Goal: Task Accomplishment & Management: Complete application form

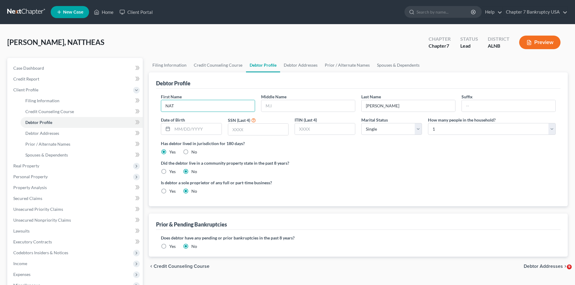
select select "0"
click at [196, 107] on input "NAT" at bounding box center [208, 105] width 94 height 11
type input "N"
type input "m"
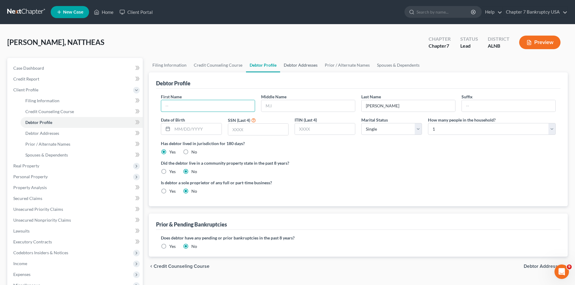
type input "m"
type input "Mattheas"
click at [388, 107] on input "[PERSON_NAME]" at bounding box center [409, 105] width 94 height 11
type input "[PERSON_NAME]"
click at [365, 145] on label "Has debtor lived in jurisdiction for 180 days?" at bounding box center [358, 143] width 395 height 6
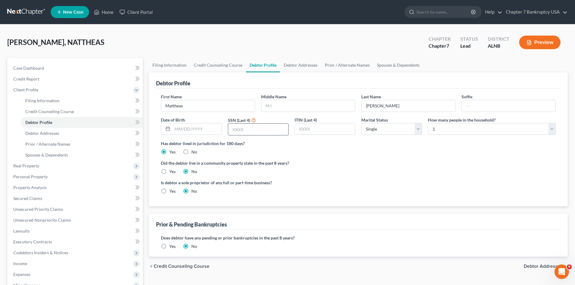
drag, startPoint x: 565, startPoint y: 165, endPoint x: 239, endPoint y: 129, distance: 328.0
click at [239, 129] on input "text" at bounding box center [258, 129] width 60 height 11
type input "6094"
click at [180, 129] on input "text" at bounding box center [196, 128] width 49 height 11
type input "[DATE]"
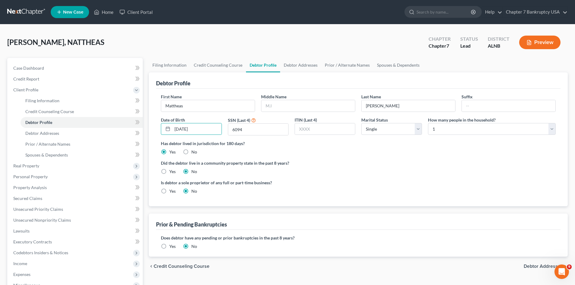
click at [317, 152] on div "Has debtor lived in jurisdiction for 180 days? Yes No Debtor must reside in jur…" at bounding box center [358, 147] width 395 height 15
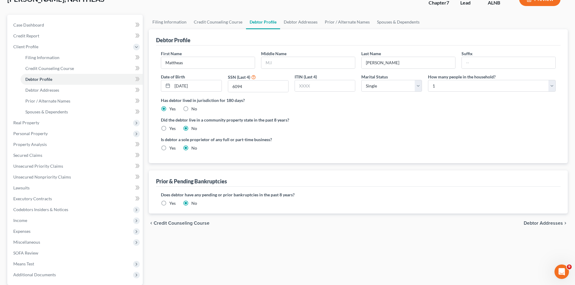
scroll to position [91, 0]
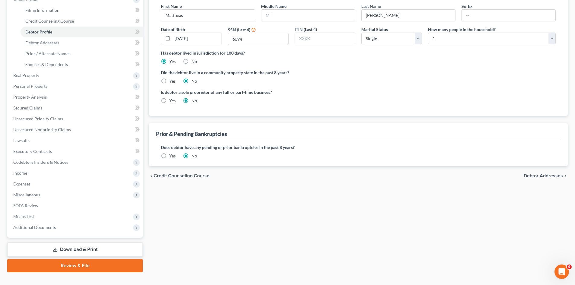
click at [538, 176] on span "Debtor Addresses" at bounding box center [543, 176] width 39 height 5
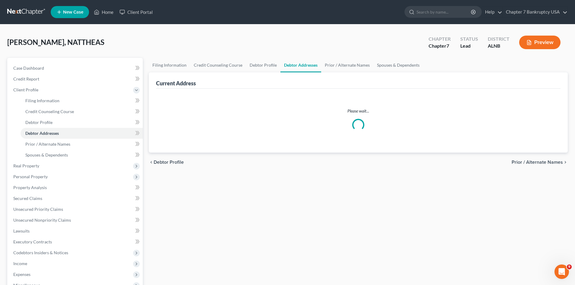
select select "0"
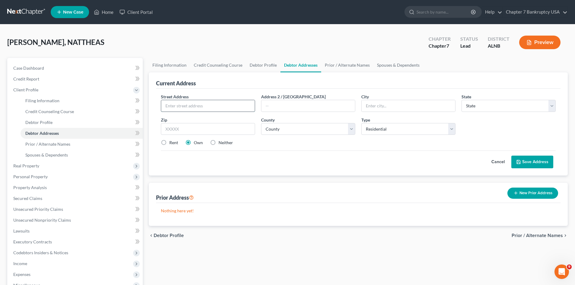
click at [206, 108] on input "text" at bounding box center [208, 105] width 94 height 11
type input "434 CARRIAGE HILLS DR"
click at [181, 130] on input "text" at bounding box center [208, 129] width 94 height 12
type input "35022"
click at [313, 129] on select "County" at bounding box center [308, 129] width 94 height 12
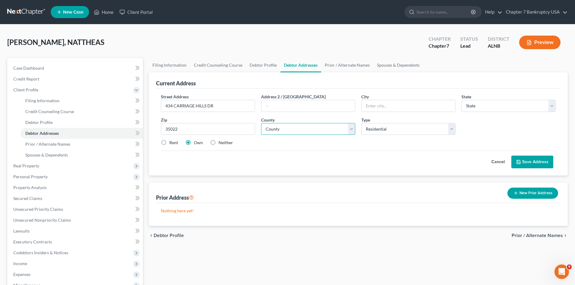
type input "Bessemer"
select select "0"
select select "36"
click at [261, 123] on select "County [GEOGRAPHIC_DATA] [GEOGRAPHIC_DATA] [GEOGRAPHIC_DATA] [GEOGRAPHIC_DATA] …" at bounding box center [308, 129] width 94 height 12
click at [295, 143] on div "Rent Own Neither" at bounding box center [358, 143] width 401 height 6
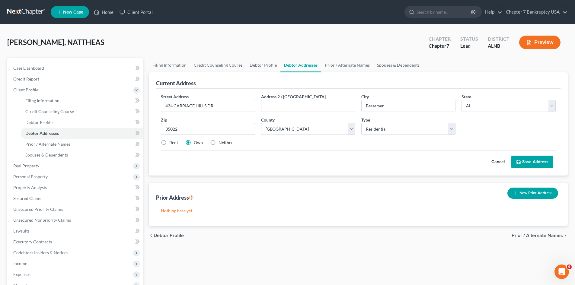
click at [541, 161] on button "Save Address" at bounding box center [532, 162] width 42 height 13
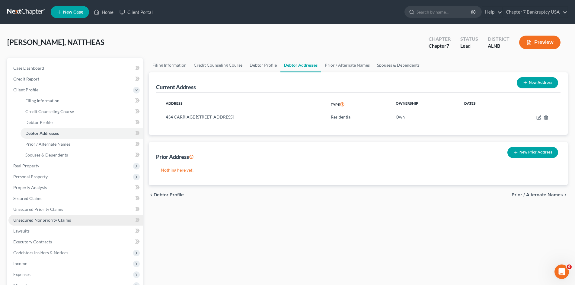
click at [52, 220] on span "Unsecured Nonpriority Claims" at bounding box center [42, 220] width 58 height 5
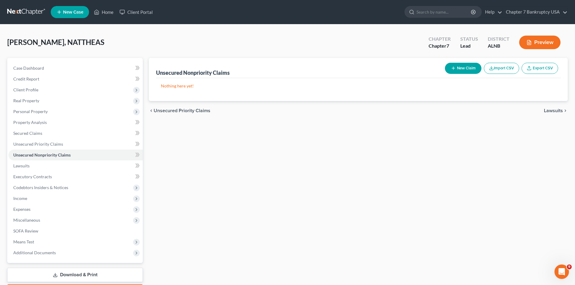
click at [462, 68] on button "New Claim" at bounding box center [463, 68] width 37 height 11
select select "0"
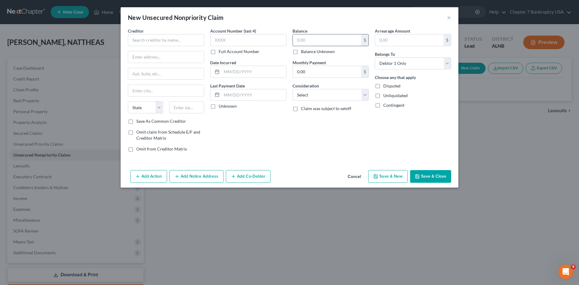
click at [320, 39] on input "text" at bounding box center [327, 39] width 69 height 11
type input "978.00"
click at [393, 40] on input "text" at bounding box center [409, 39] width 69 height 11
type input "978.00"
click at [345, 94] on select "Select Cable / Satellite Services Collection Agency Credit Card Debt Debt Couns…" at bounding box center [331, 95] width 76 height 12
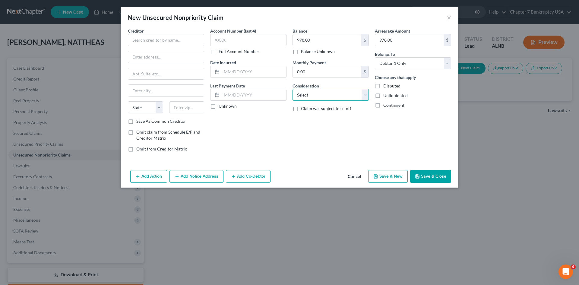
select select "2"
click at [293, 89] on select "Select Cable / Satellite Services Collection Agency Credit Card Debt Debt Couns…" at bounding box center [331, 95] width 76 height 12
click at [222, 38] on input "text" at bounding box center [248, 40] width 76 height 12
type input "6094"
click at [160, 41] on input "text" at bounding box center [166, 40] width 76 height 12
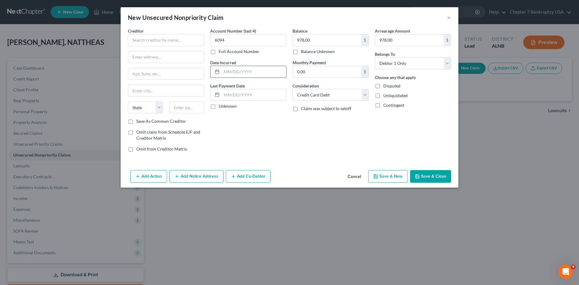
click at [244, 72] on input "text" at bounding box center [254, 71] width 65 height 11
type input "[DATE]"
click at [219, 107] on label "Unknown" at bounding box center [228, 106] width 18 height 6
click at [221, 107] on input "Unknown" at bounding box center [223, 105] width 4 height 4
checkbox input "true"
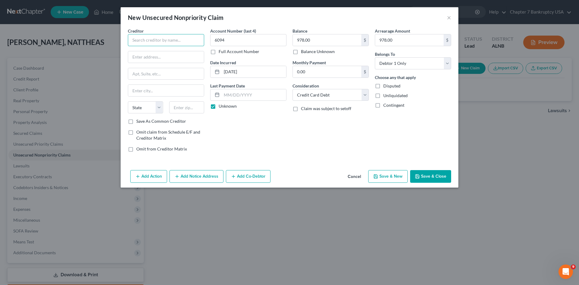
click at [148, 44] on input "text" at bounding box center [166, 40] width 76 height 12
click at [160, 37] on input "text" at bounding box center [166, 40] width 76 height 12
type input "MISSON LANE TAB BANK"
click at [145, 60] on input "text" at bounding box center [166, 56] width 76 height 11
type input "1504 BELLEVILLE ST"
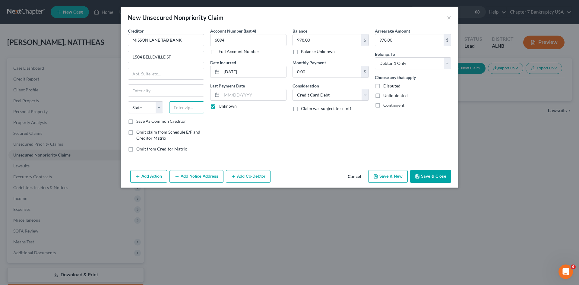
click at [180, 107] on input "text" at bounding box center [186, 107] width 35 height 12
type input "23230"
click at [235, 131] on div "Account Number (last 4) 6094 Full Account Number Date Incurred [DATE] Last Paym…" at bounding box center [248, 92] width 82 height 129
type input "[GEOGRAPHIC_DATA]"
select select "48"
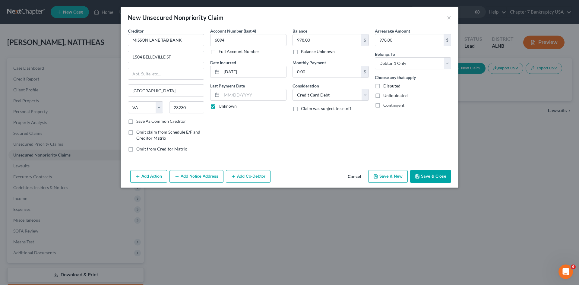
click at [136, 122] on label "Save As Common Creditor" at bounding box center [161, 121] width 50 height 6
click at [139, 122] on input "Save As Common Creditor" at bounding box center [141, 120] width 4 height 4
click at [387, 177] on button "Save & New" at bounding box center [389, 176] width 40 height 13
checkbox input "false"
select select "0"
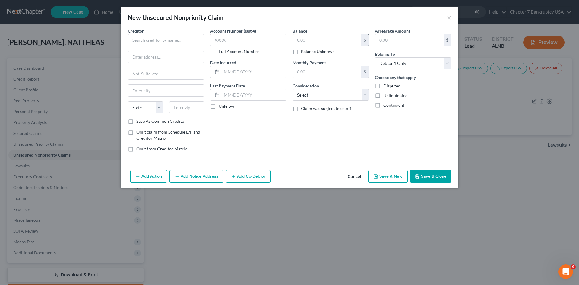
click at [336, 41] on input "text" at bounding box center [327, 39] width 69 height 11
type input "436.00"
click at [394, 42] on input "text" at bounding box center [409, 39] width 69 height 11
type input "3"
type input "436.00"
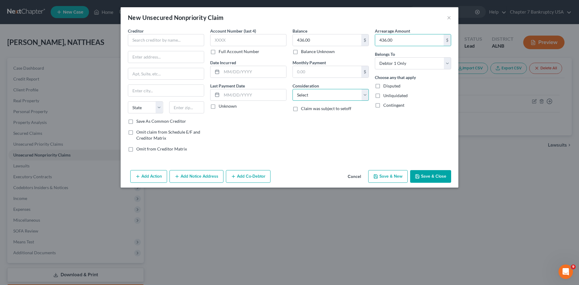
click at [328, 96] on select "Select Cable / Satellite Services Collection Agency Credit Card Debt Debt Couns…" at bounding box center [331, 95] width 76 height 12
select select "10"
click at [293, 89] on select "Select Cable / Satellite Services Collection Agency Credit Card Debt Debt Couns…" at bounding box center [331, 95] width 76 height 12
click at [225, 72] on input "text" at bounding box center [254, 71] width 65 height 11
type input "[DATE]"
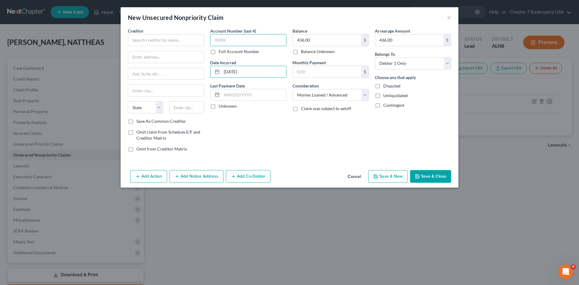
click at [223, 36] on input "text" at bounding box center [248, 40] width 76 height 12
type input "6094"
click at [151, 43] on input "text" at bounding box center [166, 40] width 76 height 12
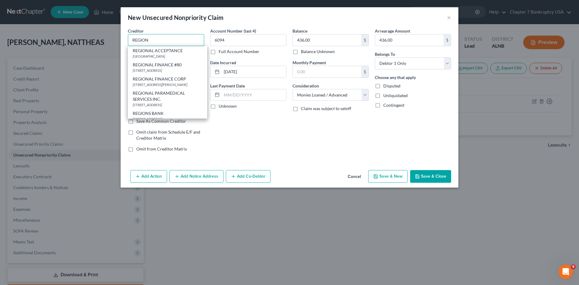
type input "REGION"
click at [246, 129] on div "Account Number (last 4) 6094 Full Account Number Date Incurred [DATE] Last Paym…" at bounding box center [248, 92] width 82 height 129
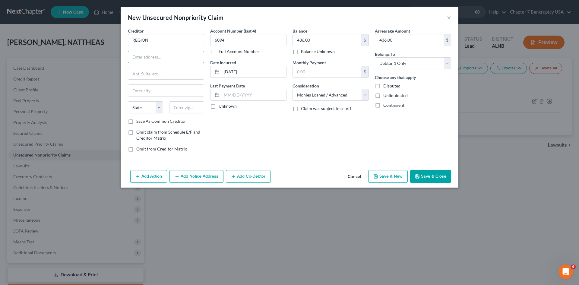
drag, startPoint x: 147, startPoint y: 57, endPoint x: 139, endPoint y: 116, distance: 59.1
click at [147, 57] on input "text" at bounding box center [166, 56] width 76 height 11
click at [136, 122] on label "Save As Common Creditor" at bounding box center [161, 121] width 50 height 6
click at [139, 122] on input "Save As Common Creditor" at bounding box center [141, 120] width 4 height 4
checkbox input "true"
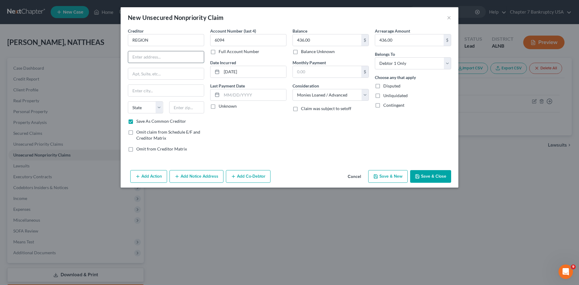
drag, startPoint x: 142, startPoint y: 59, endPoint x: 148, endPoint y: 57, distance: 6.5
click at [142, 59] on input "text" at bounding box center [166, 56] width 76 height 11
type input "PO BOX 11007"
click at [193, 105] on input "text" at bounding box center [186, 107] width 35 height 12
type input "35288"
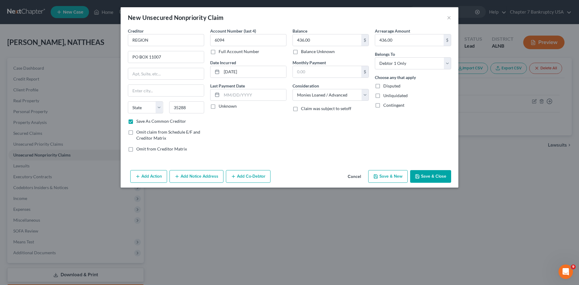
click at [216, 126] on div "Account Number (last 4) 6094 Full Account Number Date Incurred [DATE] Last Paym…" at bounding box center [248, 92] width 82 height 129
type input "[GEOGRAPHIC_DATA]"
select select "0"
click at [219, 105] on label "Unknown" at bounding box center [228, 106] width 18 height 6
click at [221, 105] on input "Unknown" at bounding box center [223, 105] width 4 height 4
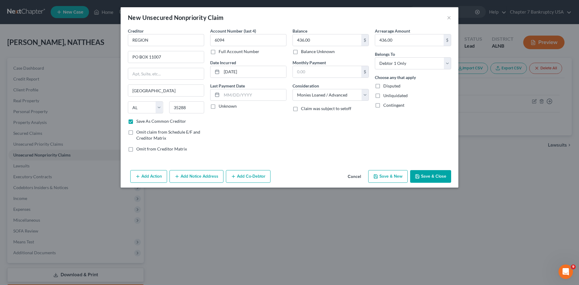
checkbox input "true"
click at [392, 180] on button "Save & New" at bounding box center [389, 176] width 40 height 13
select select "0"
click at [232, 47] on div "Account Number (last 4) Full Account Number" at bounding box center [248, 41] width 76 height 27
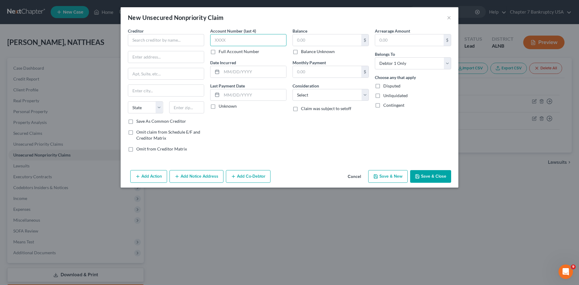
click at [229, 34] on input "text" at bounding box center [248, 40] width 76 height 12
type input "6094"
click at [308, 43] on input "text" at bounding box center [327, 39] width 69 height 11
type input "1,207"
click at [392, 41] on input "text" at bounding box center [409, 39] width 69 height 11
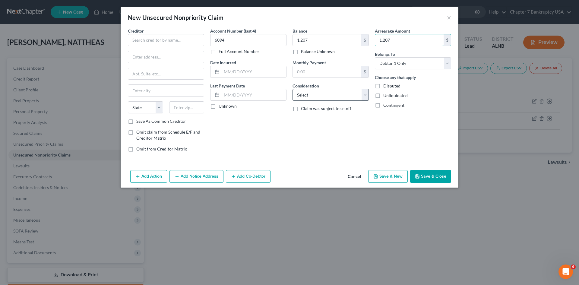
type input "1,207"
click at [363, 94] on select "Select Cable / Satellite Services Collection Agency Credit Card Debt Debt Couns…" at bounding box center [331, 95] width 76 height 12
select select "2"
click at [293, 89] on select "Select Cable / Satellite Services Collection Agency Credit Card Debt Debt Couns…" at bounding box center [331, 95] width 76 height 12
click at [227, 68] on input "text" at bounding box center [254, 71] width 65 height 11
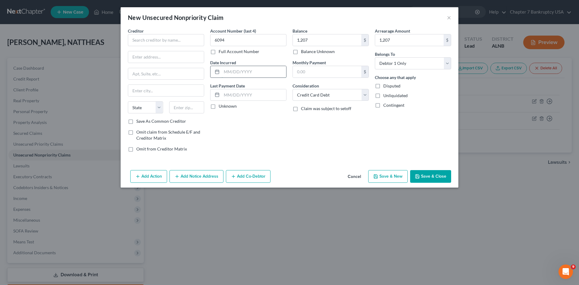
type input "2"
type input "[DATE]"
click at [219, 107] on label "Unknown" at bounding box center [228, 106] width 18 height 6
click at [221, 107] on input "Unknown" at bounding box center [223, 105] width 4 height 4
checkbox input "true"
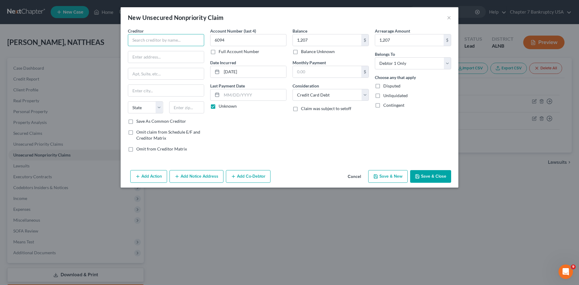
click at [142, 41] on input "text" at bounding box center [166, 40] width 76 height 12
click at [142, 60] on input "text" at bounding box center [166, 56] width 76 height 11
drag, startPoint x: 157, startPoint y: 39, endPoint x: 160, endPoint y: 36, distance: 4.1
click at [157, 39] on input "text" at bounding box center [166, 40] width 76 height 12
type input "TBOM/ATLS/ASPIRE"
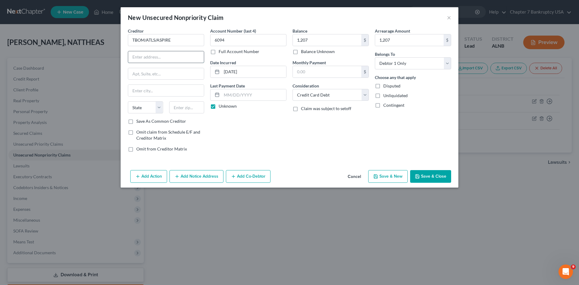
click at [146, 57] on input "text" at bounding box center [166, 56] width 76 height 11
click at [148, 55] on input "text" at bounding box center [166, 56] width 76 height 11
click at [139, 58] on input "text" at bounding box center [166, 56] width 76 height 11
type input "[STREET_ADDRESS]"
click at [183, 106] on input "text" at bounding box center [186, 107] width 35 height 12
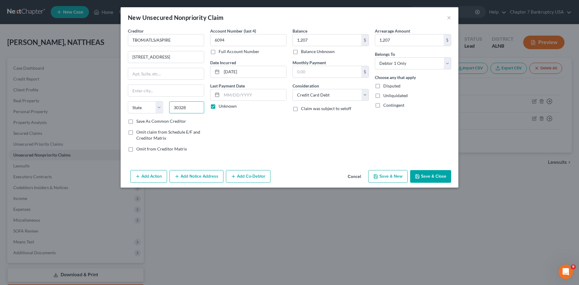
type input "30328"
type input "[GEOGRAPHIC_DATA]"
select select "10"
click at [136, 120] on label "Save As Common Creditor" at bounding box center [161, 121] width 50 height 6
click at [139, 120] on input "Save As Common Creditor" at bounding box center [141, 120] width 4 height 4
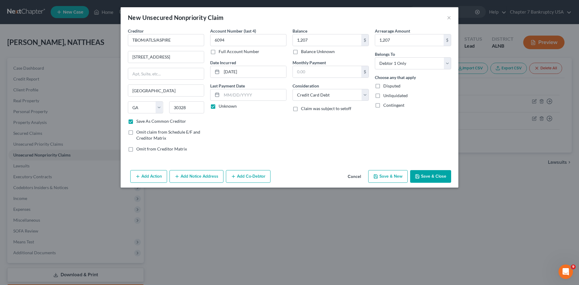
click at [398, 177] on button "Save & New" at bounding box center [389, 176] width 40 height 13
checkbox input "false"
select select "0"
click at [136, 118] on label "Save As Common Creditor" at bounding box center [161, 121] width 50 height 6
click at [139, 118] on input "Save As Common Creditor" at bounding box center [141, 120] width 4 height 4
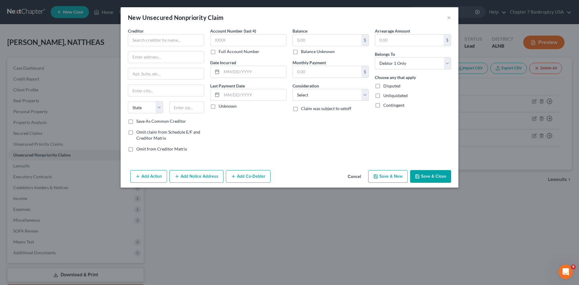
checkbox input "true"
click at [148, 43] on input "text" at bounding box center [166, 40] width 76 height 12
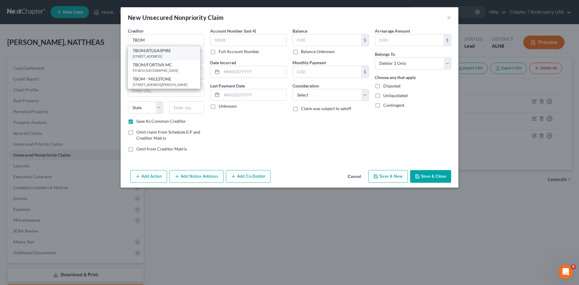
click at [161, 59] on div "[STREET_ADDRESS]" at bounding box center [164, 56] width 63 height 5
type input "TBOM/ATLS/ASPIRE"
type input "[STREET_ADDRESS]"
type input "[GEOGRAPHIC_DATA]"
select select "10"
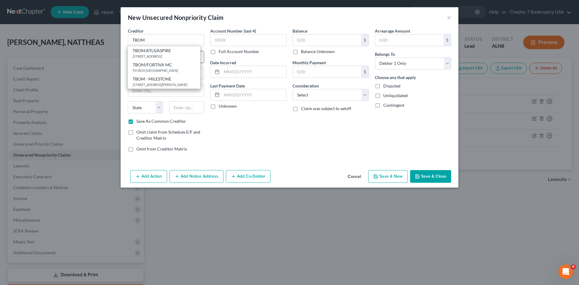
type input "30328"
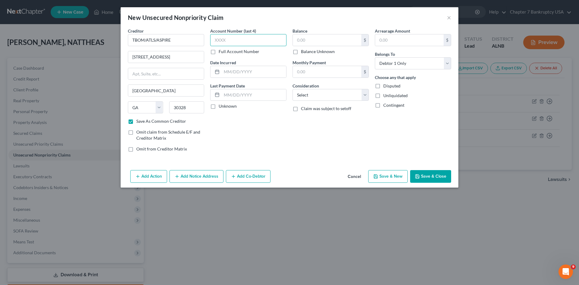
click at [221, 41] on input "text" at bounding box center [248, 40] width 76 height 12
type input "6094"
click at [305, 39] on input "text" at bounding box center [327, 39] width 69 height 11
type input "617.00"
click at [392, 38] on input "text" at bounding box center [409, 39] width 69 height 11
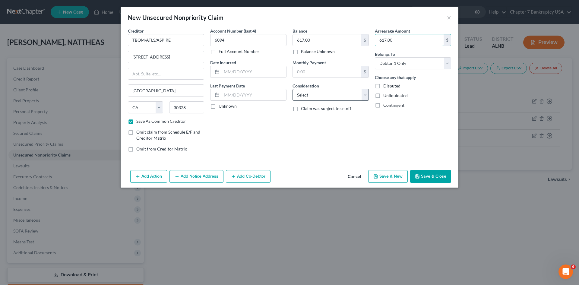
type input "617.00"
click at [344, 94] on select "Select Cable / Satellite Services Collection Agency Credit Card Debt Debt Couns…" at bounding box center [331, 95] width 76 height 12
select select "2"
click at [293, 89] on select "Select Cable / Satellite Services Collection Agency Credit Card Debt Debt Couns…" at bounding box center [331, 95] width 76 height 12
click at [228, 72] on input "text" at bounding box center [254, 71] width 65 height 11
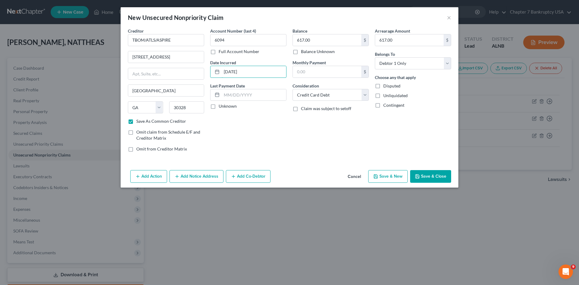
type input "[DATE]"
click at [219, 103] on label "Unknown" at bounding box center [228, 106] width 18 height 6
click at [221, 103] on input "Unknown" at bounding box center [223, 105] width 4 height 4
checkbox input "true"
click at [311, 69] on input "text" at bounding box center [327, 71] width 69 height 11
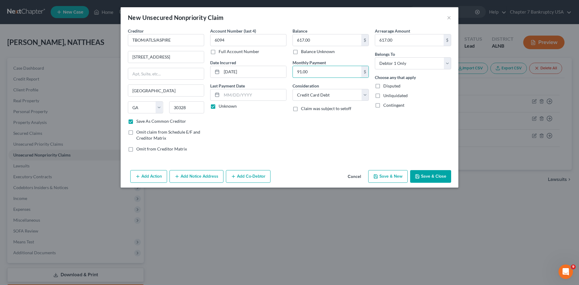
type input "91.00"
click at [308, 138] on div "Balance 617.00 $ Balance Unknown Balance Undetermined 617.00 $ Balance Unknown …" at bounding box center [331, 92] width 82 height 129
click at [386, 178] on button "Save & New" at bounding box center [389, 176] width 40 height 13
checkbox input "false"
select select "0"
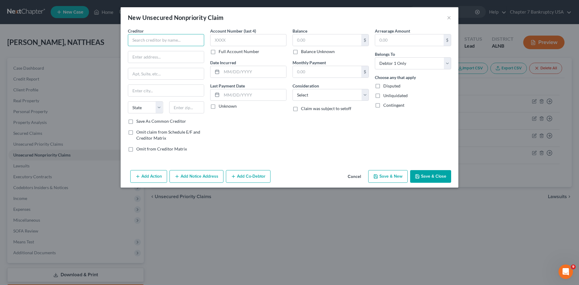
click at [161, 41] on input "text" at bounding box center [166, 40] width 76 height 12
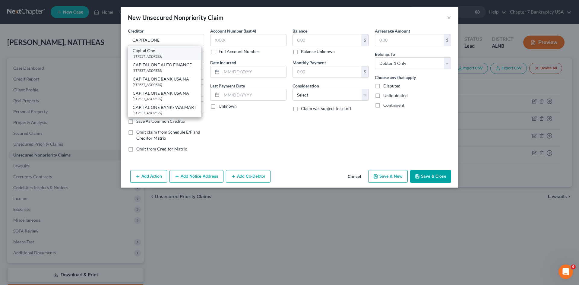
click at [155, 56] on div "[STREET_ADDRESS]" at bounding box center [165, 56] width 64 height 5
type input "Capital One"
type input "PO BOX 31293"
type input "[GEOGRAPHIC_DATA]"
select select "46"
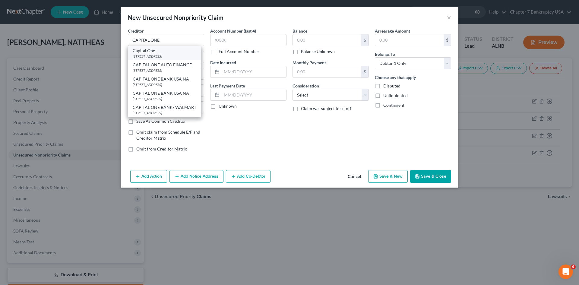
type input "84131"
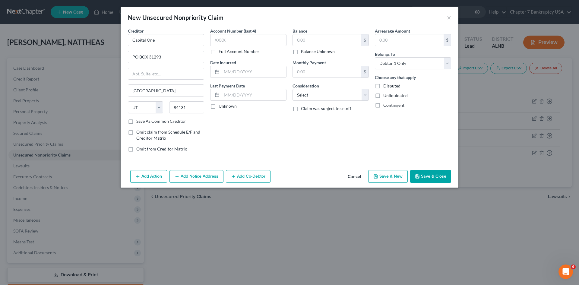
click at [136, 121] on label "Save As Common Creditor" at bounding box center [161, 121] width 50 height 6
click at [139, 121] on input "Save As Common Creditor" at bounding box center [141, 120] width 4 height 4
checkbox input "true"
click at [240, 40] on input "text" at bounding box center [248, 40] width 76 height 12
type input "6094"
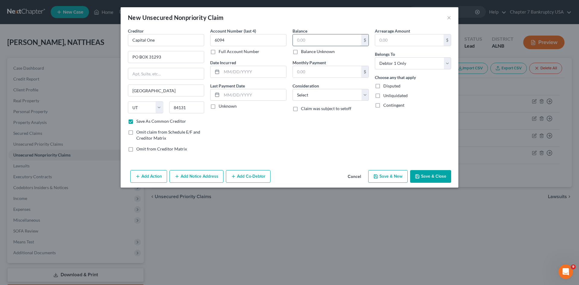
click at [306, 42] on input "text" at bounding box center [327, 39] width 69 height 11
type input "3,022"
click at [400, 39] on input "text" at bounding box center [409, 39] width 69 height 11
type input "3,022"
click at [303, 153] on div "Balance 3,022.00 $ Balance Unknown Balance Undetermined 3,022 $ Balance Unknown…" at bounding box center [331, 92] width 82 height 129
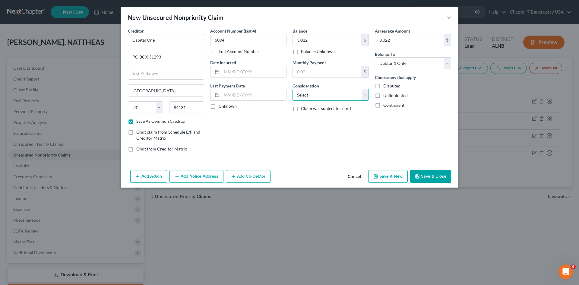
click at [333, 93] on select "Select Cable / Satellite Services Collection Agency Credit Card Debt Debt Couns…" at bounding box center [331, 95] width 76 height 12
select select "2"
click at [293, 89] on select "Select Cable / Satellite Services Collection Agency Credit Card Debt Debt Couns…" at bounding box center [331, 95] width 76 height 12
drag, startPoint x: 256, startPoint y: 139, endPoint x: 251, endPoint y: 139, distance: 5.1
click at [254, 139] on div "Account Number (last 4) 6094 Full Account Number Date Incurred Last Payment Dat…" at bounding box center [248, 92] width 82 height 129
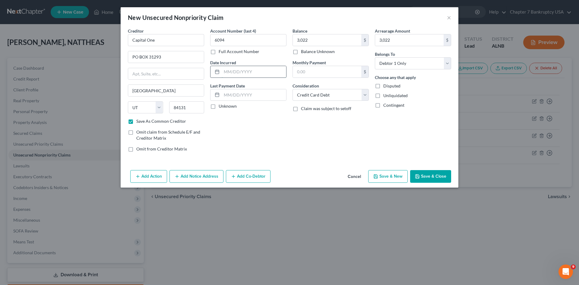
click at [230, 71] on input "text" at bounding box center [254, 71] width 65 height 11
type input "[DATE]"
click at [219, 107] on label "Unknown" at bounding box center [228, 106] width 18 height 6
click at [221, 107] on input "Unknown" at bounding box center [223, 105] width 4 height 4
checkbox input "true"
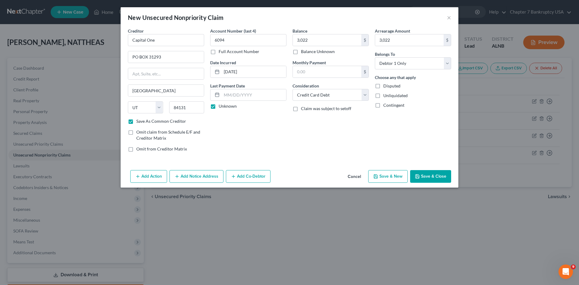
click at [392, 178] on button "Save & New" at bounding box center [389, 176] width 40 height 13
checkbox input "false"
select select "0"
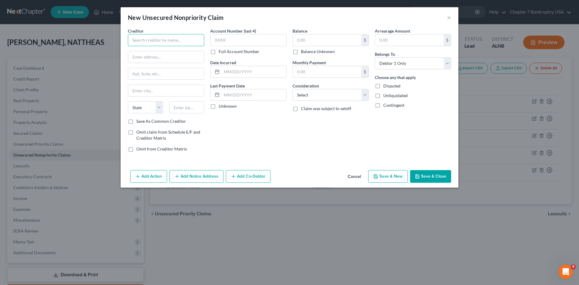
click at [156, 39] on input "text" at bounding box center [166, 40] width 76 height 12
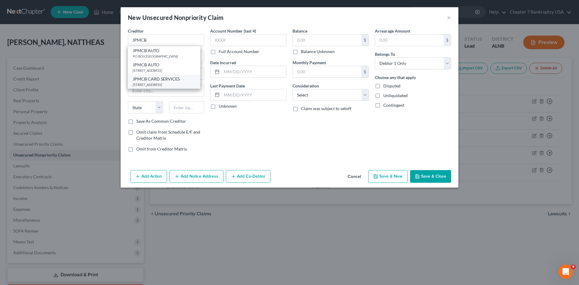
click at [157, 87] on div "[STREET_ADDRESS]" at bounding box center [164, 84] width 63 height 5
type input "JPMCB CARD SERVICES"
type input "PO BOX 15369"
type input "Wilmington"
select select "7"
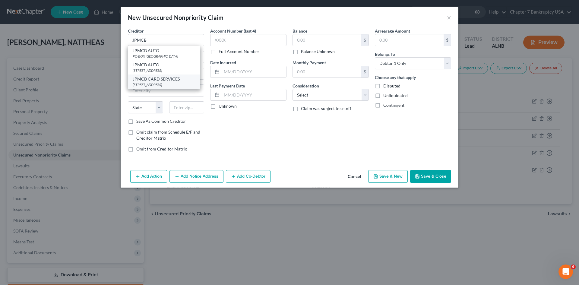
type input "19850"
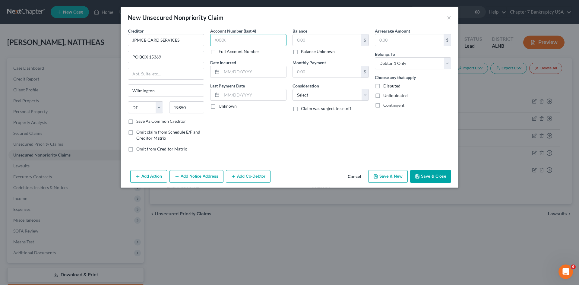
click at [225, 38] on input "text" at bounding box center [248, 40] width 76 height 12
type input "6094"
click at [323, 37] on input "text" at bounding box center [327, 39] width 69 height 11
type input "896.00"
click at [390, 37] on input "text" at bounding box center [409, 39] width 69 height 11
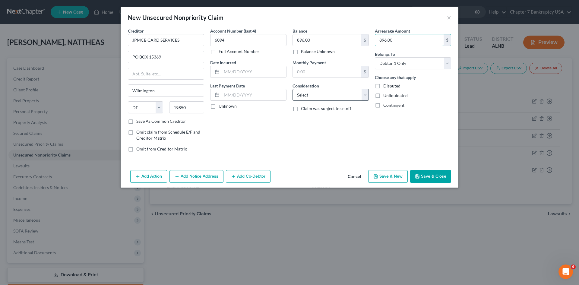
type input "896.00"
click at [324, 95] on select "Select Cable / Satellite Services Collection Agency Credit Card Debt Debt Couns…" at bounding box center [331, 95] width 76 height 12
select select "2"
click at [293, 89] on select "Select Cable / Satellite Services Collection Agency Credit Card Debt Debt Couns…" at bounding box center [331, 95] width 76 height 12
click at [219, 107] on label "Unknown" at bounding box center [228, 106] width 18 height 6
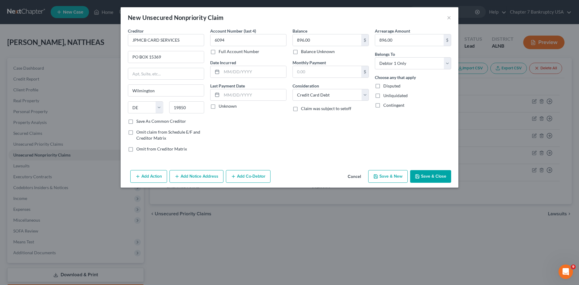
click at [221, 107] on input "Unknown" at bounding box center [223, 105] width 4 height 4
checkbox input "true"
click at [232, 69] on input "text" at bounding box center [254, 71] width 65 height 11
click at [227, 68] on input "text" at bounding box center [254, 71] width 65 height 11
type input "[DATE]"
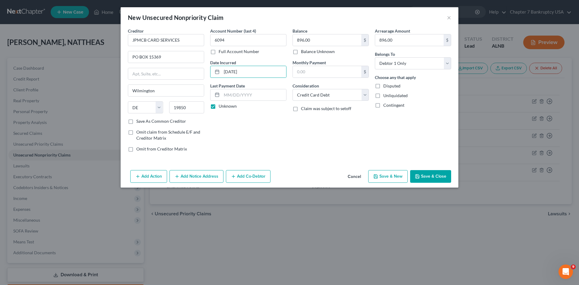
click at [252, 117] on div "Account Number (last 4) 6094 Full Account Number Date Incurred [DATE] Last Paym…" at bounding box center [248, 92] width 82 height 129
click at [392, 176] on button "Save & New" at bounding box center [389, 176] width 40 height 13
select select "0"
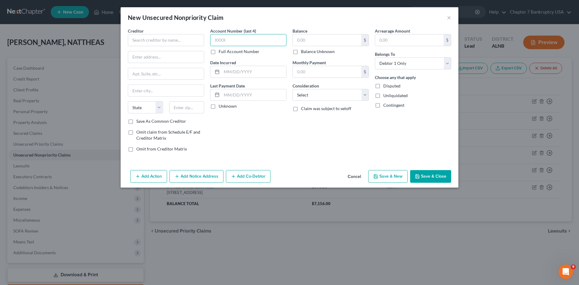
click at [219, 41] on input "text" at bounding box center [248, 40] width 76 height 12
type input "6094"
click at [303, 41] on input "text" at bounding box center [327, 39] width 69 height 11
type input "706.00"
click at [394, 43] on input "text" at bounding box center [409, 39] width 69 height 11
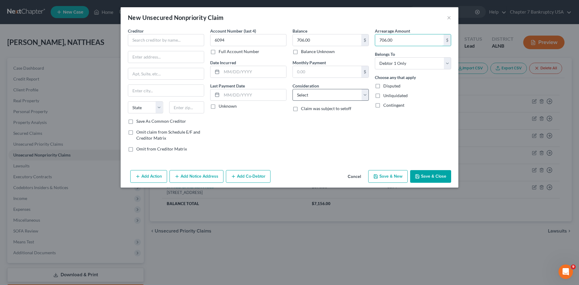
type input "706.00"
click at [358, 94] on select "Select Cable / Satellite Services Collection Agency Credit Card Debt Debt Couns…" at bounding box center [331, 95] width 76 height 12
select select "2"
click at [293, 89] on select "Select Cable / Satellite Services Collection Agency Credit Card Debt Debt Couns…" at bounding box center [331, 95] width 76 height 12
click at [227, 72] on input "text" at bounding box center [254, 71] width 65 height 11
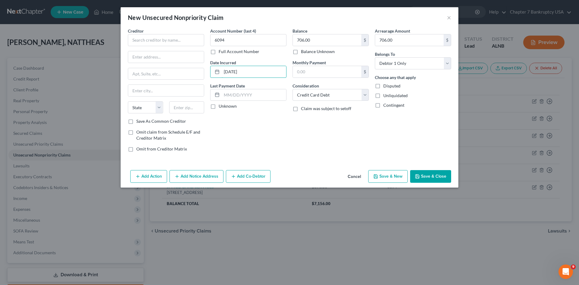
type input "[DATE]"
click at [219, 107] on label "Unknown" at bounding box center [228, 106] width 18 height 6
click at [221, 107] on input "Unknown" at bounding box center [223, 105] width 4 height 4
checkbox input "true"
click at [151, 45] on input "text" at bounding box center [166, 40] width 76 height 12
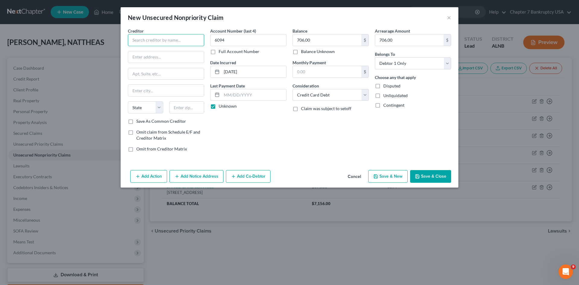
click at [148, 37] on input "text" at bounding box center [166, 40] width 76 height 12
click at [147, 40] on input "SYNCB/AMAZON" at bounding box center [166, 40] width 76 height 12
click at [150, 39] on input "SYNCB/ AMAZON" at bounding box center [166, 40] width 76 height 12
type input "SYNCB/AMAZON"
click at [139, 61] on input "text" at bounding box center [166, 56] width 76 height 11
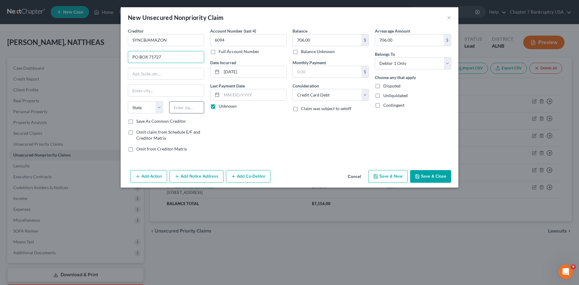
type input "PO BOX 71727"
click at [187, 105] on input "text" at bounding box center [186, 107] width 35 height 12
type input "19176"
click at [226, 128] on div "Account Number (last 4) 6094 Full Account Number Date Incurred [DATE] Last Paym…" at bounding box center [248, 92] width 82 height 129
click at [136, 121] on label "Save As Common Creditor" at bounding box center [161, 121] width 50 height 6
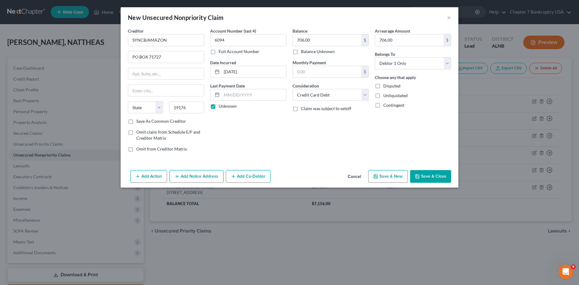
click at [139, 121] on input "Save As Common Creditor" at bounding box center [141, 120] width 4 height 4
checkbox input "true"
click at [215, 122] on div "Account Number (last 4) 6094 Full Account Number Date Incurred [DATE] Last Paym…" at bounding box center [248, 92] width 82 height 129
click at [140, 88] on input "text" at bounding box center [166, 90] width 76 height 11
click at [141, 89] on input "text" at bounding box center [166, 90] width 76 height 11
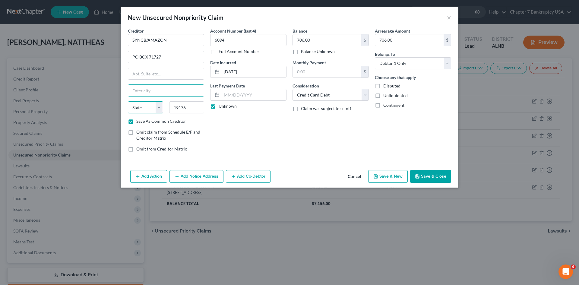
click at [143, 107] on select "State [US_STATE] AK AR AZ CA CO CT DE DC [GEOGRAPHIC_DATA] [GEOGRAPHIC_DATA] GU…" at bounding box center [145, 107] width 35 height 12
select select "39"
click at [128, 101] on select "State [US_STATE] AK AR AZ CA CO CT DE DC [GEOGRAPHIC_DATA] [GEOGRAPHIC_DATA] GU…" at bounding box center [145, 107] width 35 height 12
click at [154, 94] on input "text" at bounding box center [166, 90] width 76 height 11
type input "p"
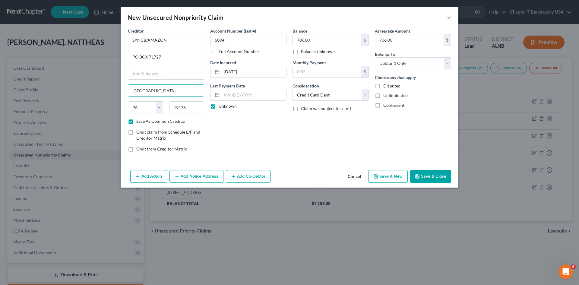
type input "[GEOGRAPHIC_DATA]"
click at [225, 151] on div "Account Number (last 4) 6094 Full Account Number Date Incurred [DATE] Last Paym…" at bounding box center [248, 92] width 82 height 129
click at [386, 174] on button "Save & New" at bounding box center [389, 176] width 40 height 13
checkbox input "false"
select select "0"
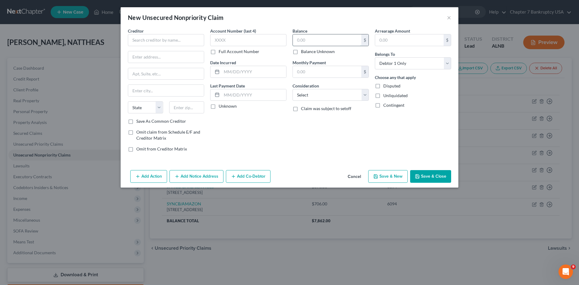
click at [334, 43] on input "text" at bounding box center [327, 39] width 69 height 11
type input "580.00"
click at [394, 43] on input "text" at bounding box center [409, 39] width 69 height 11
type input "580.00"
click at [342, 91] on select "Select Cable / Satellite Services Collection Agency Credit Card Debt Debt Couns…" at bounding box center [331, 95] width 76 height 12
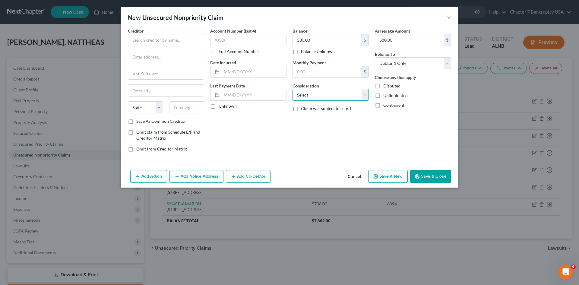
select select "2"
click at [293, 89] on select "Select Cable / Satellite Services Collection Agency Credit Card Debt Debt Couns…" at bounding box center [331, 95] width 76 height 12
click at [222, 35] on input "text" at bounding box center [248, 40] width 76 height 12
type input "6094"
click at [234, 73] on input "text" at bounding box center [254, 71] width 65 height 11
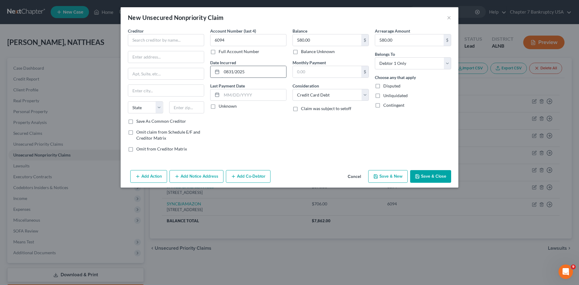
click at [229, 73] on input "0831/2025" at bounding box center [254, 71] width 65 height 11
type input "[DATE]"
click at [161, 34] on div "Creditor *" at bounding box center [166, 37] width 76 height 18
click at [160, 41] on input "text" at bounding box center [166, 40] width 76 height 12
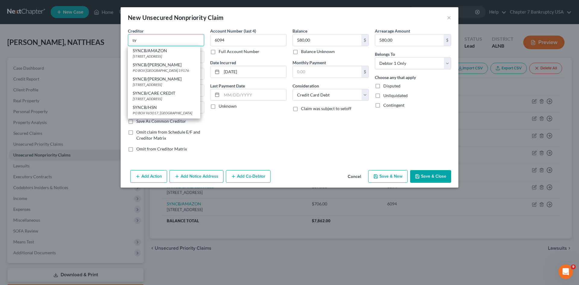
type input "s"
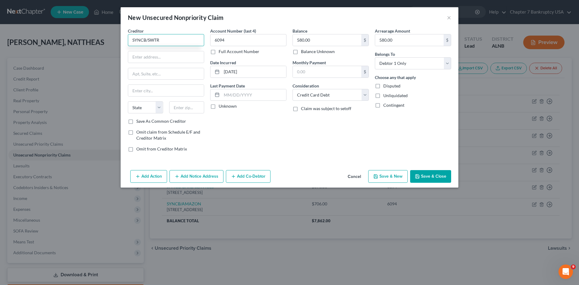
type input "SYNCB/SWTR"
click at [145, 55] on input "text" at bounding box center [166, 56] width 76 height 11
type input "PO BOX 71727"
click at [186, 108] on input "text" at bounding box center [186, 107] width 35 height 12
type input "19176"
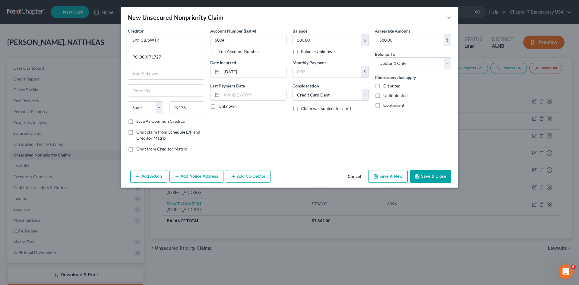
click at [213, 124] on div "Account Number (last 4) 6094 Full Account Number Date Incurred [DATE] Last Paym…" at bounding box center [248, 92] width 82 height 129
click at [159, 108] on select "State [US_STATE] AK AR AZ CA CO CT DE DC [GEOGRAPHIC_DATA] [GEOGRAPHIC_DATA] GU…" at bounding box center [145, 107] width 35 height 12
select select "39"
click at [128, 101] on select "State [US_STATE] AK AR AZ CA CO CT DE DC [GEOGRAPHIC_DATA] [GEOGRAPHIC_DATA] GU…" at bounding box center [145, 107] width 35 height 12
click at [148, 92] on input "text" at bounding box center [166, 90] width 76 height 11
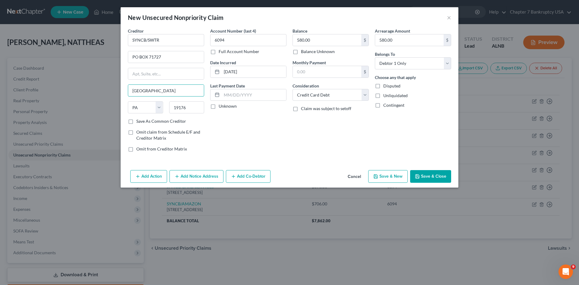
type input "[GEOGRAPHIC_DATA]"
click at [136, 121] on label "Save As Common Creditor" at bounding box center [161, 121] width 50 height 6
click at [139, 121] on input "Save As Common Creditor" at bounding box center [141, 120] width 4 height 4
click at [353, 134] on div "Balance 580.00 $ Balance Unknown Balance Undetermined 580.00 $ Balance Unknown …" at bounding box center [331, 92] width 82 height 129
click at [448, 179] on button "Save & Close" at bounding box center [430, 176] width 41 height 13
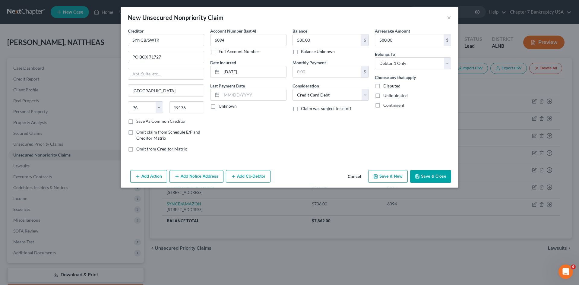
checkbox input "false"
